Goal: Book appointment/travel/reservation

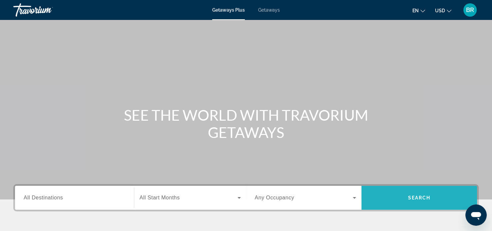
click at [413, 197] on span "Search" at bounding box center [419, 198] width 23 height 5
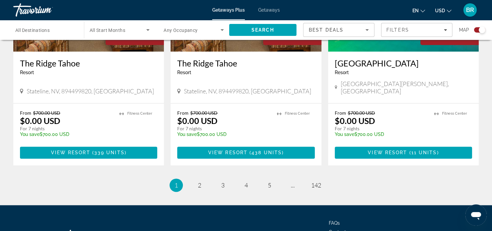
scroll to position [1021, 0]
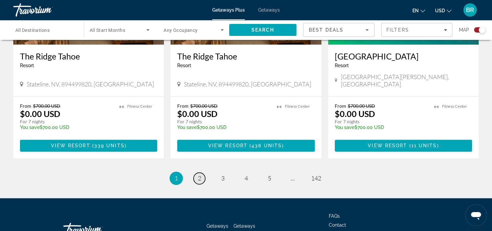
click at [199, 175] on span "2" at bounding box center [199, 178] width 3 height 7
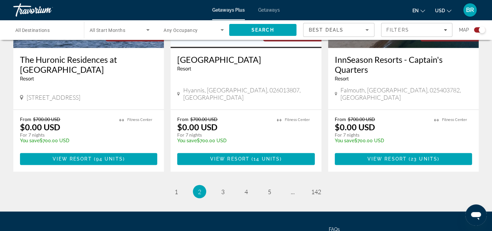
scroll to position [1053, 0]
click at [225, 186] on link "page 3" at bounding box center [223, 192] width 12 height 12
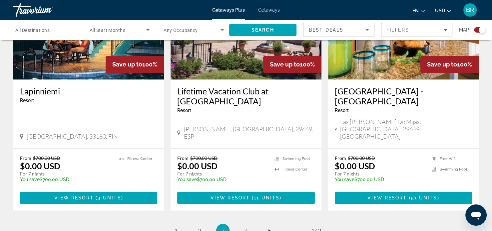
scroll to position [1021, 0]
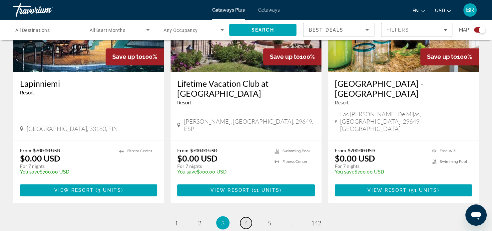
click at [245, 220] on span "4" at bounding box center [245, 223] width 3 height 7
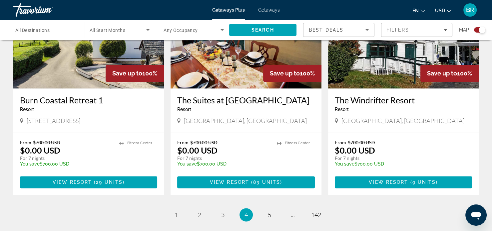
scroll to position [1013, 0]
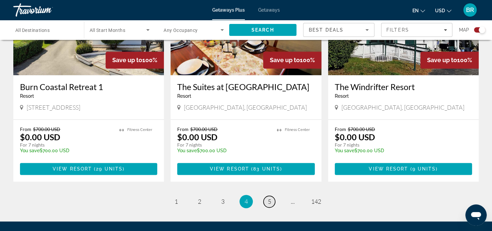
click at [270, 198] on span "5" at bounding box center [269, 201] width 3 height 7
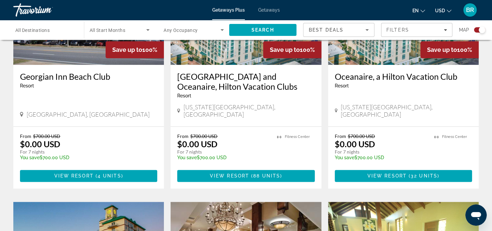
scroll to position [773, 0]
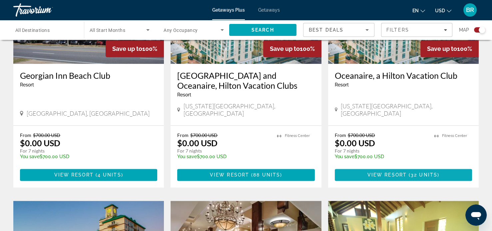
click at [401, 173] on span "View Resort" at bounding box center [386, 175] width 39 height 5
